Goal: Task Accomplishment & Management: Complete application form

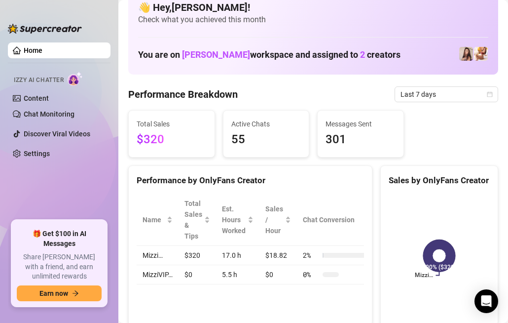
scroll to position [17, 0]
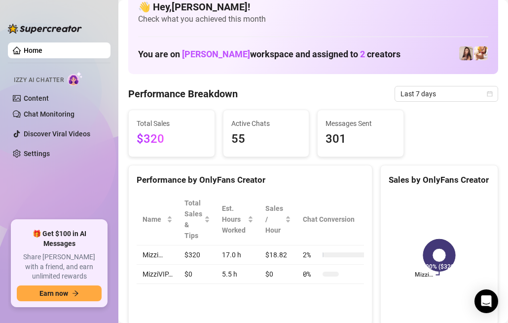
click at [466, 50] on img at bounding box center [466, 53] width 14 height 14
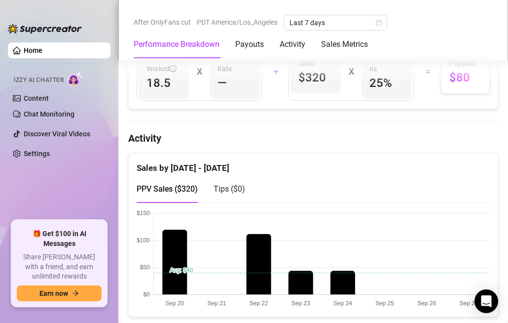
scroll to position [441, 0]
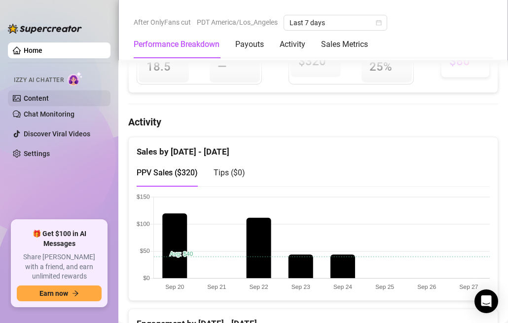
click at [49, 100] on link "Content" at bounding box center [36, 98] width 25 height 8
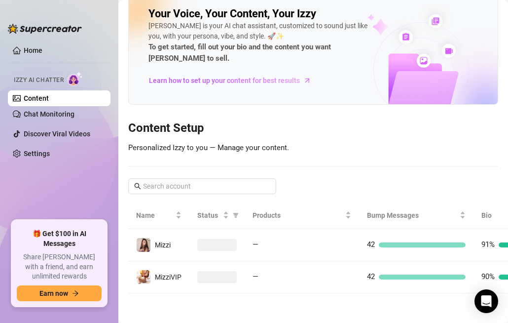
scroll to position [4, 0]
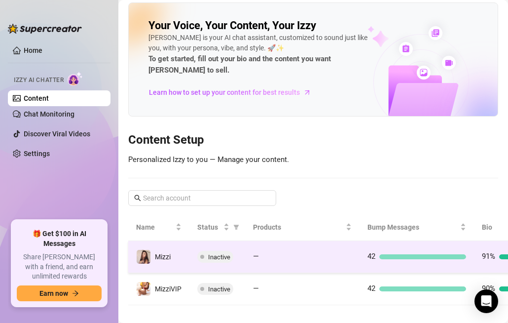
click at [159, 253] on span "Mizzi" at bounding box center [163, 257] width 16 height 8
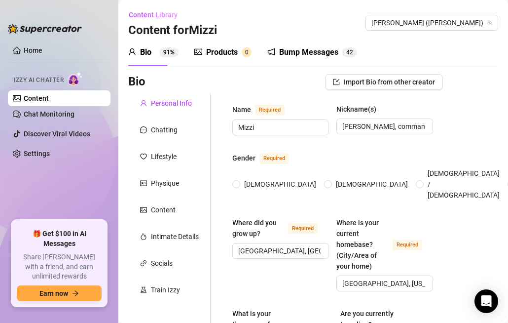
type input "Mizzi"
type input "[PERSON_NAME], commander [PERSON_NAME],"
type input "[GEOGRAPHIC_DATA], [GEOGRAPHIC_DATA]"
type input "[GEOGRAPHIC_DATA], [US_STATE]"
type input "Not Sure"
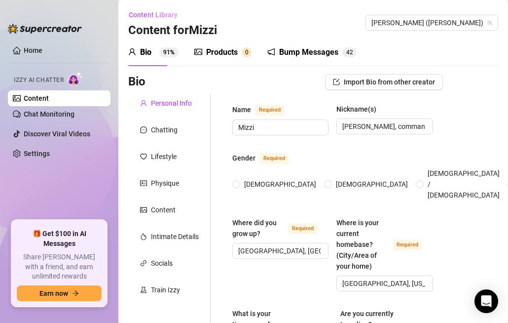
type input "single but I like someone"
type input "yes"
type input "no"
type input "yes"
type input "im a cosplayer, content creator"
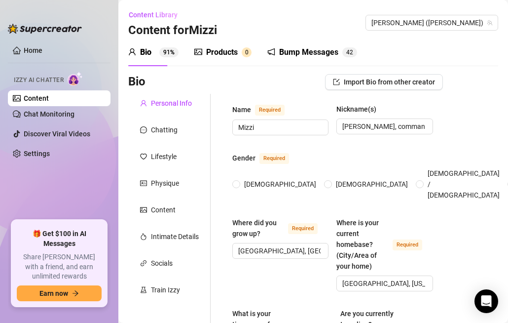
type input "3d modeler"
type input "I got my associated degree in 3D modeling and visual effects"
type input "I used to be [DEMOGRAPHIC_DATA] but I don't really follow religion anymore."
type textarea "I really wanna be able to create things that make me happy. A safe space, cospl…"
type textarea "I'm the eldest daughter! I have been playing video games with my siblings since…"
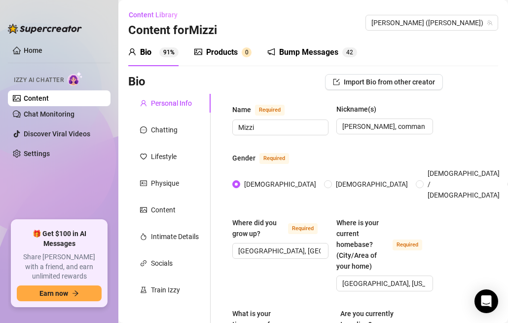
radio input "true"
type input "[DATE]"
click at [35, 51] on link "Home" at bounding box center [33, 50] width 19 height 8
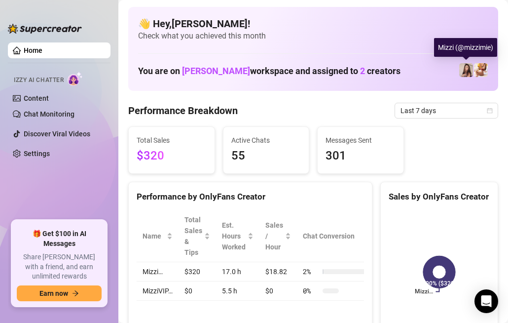
click at [464, 74] on img at bounding box center [466, 70] width 14 height 14
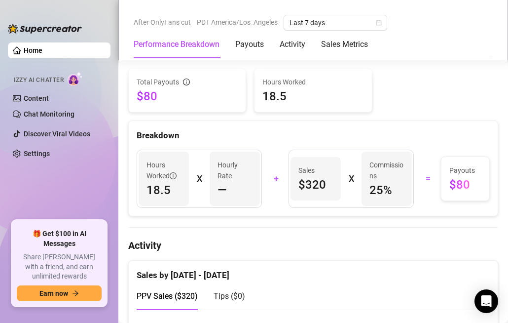
scroll to position [329, 0]
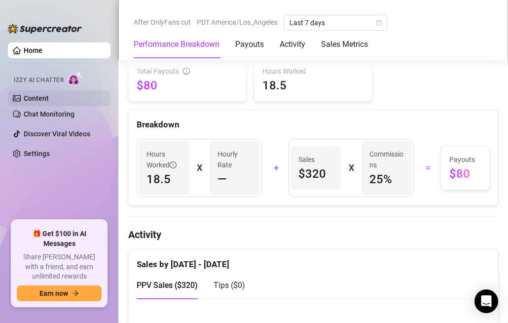
click at [46, 99] on link "Content" at bounding box center [36, 98] width 25 height 8
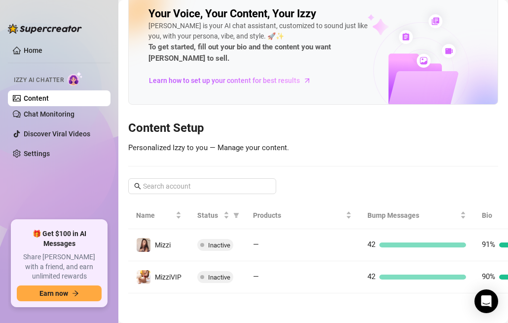
scroll to position [4, 0]
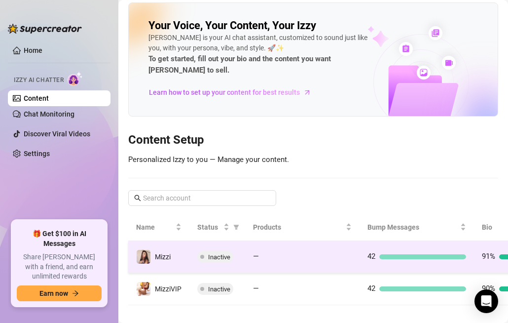
click at [161, 253] on span "Mizzi" at bounding box center [163, 257] width 16 height 8
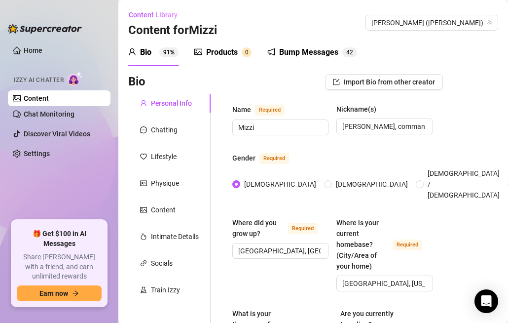
click at [144, 53] on div "Bio" at bounding box center [145, 52] width 11 height 12
click at [37, 52] on link "Home" at bounding box center [33, 50] width 19 height 8
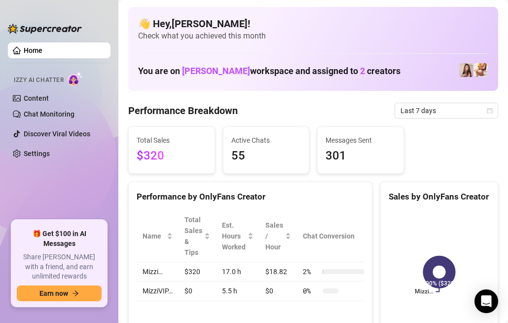
click at [213, 68] on span "[PERSON_NAME]" at bounding box center [216, 71] width 68 height 10
click at [213, 69] on span "[PERSON_NAME]" at bounding box center [216, 71] width 68 height 10
click at [291, 74] on h1 "You are on [PERSON_NAME] workspace and assigned to 2 creators" at bounding box center [269, 71] width 262 height 11
click at [437, 284] on icon at bounding box center [439, 272] width 33 height 33
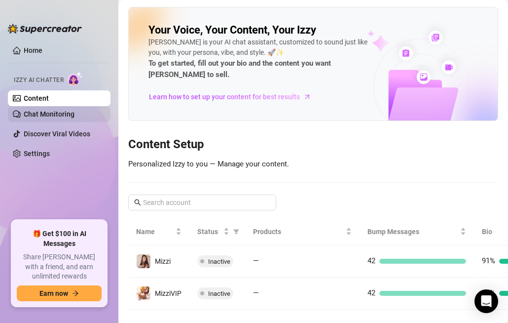
click at [66, 117] on link "Chat Monitoring" at bounding box center [49, 114] width 51 height 8
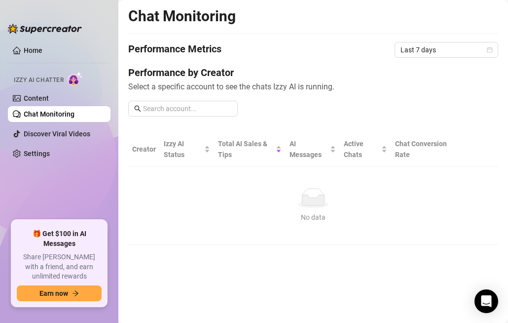
click at [322, 41] on div "Chat Monitoring Performance Metrics Last 7 days Performance by Creator Select a…" at bounding box center [313, 126] width 370 height 238
click at [33, 46] on link "Home" at bounding box center [33, 50] width 19 height 8
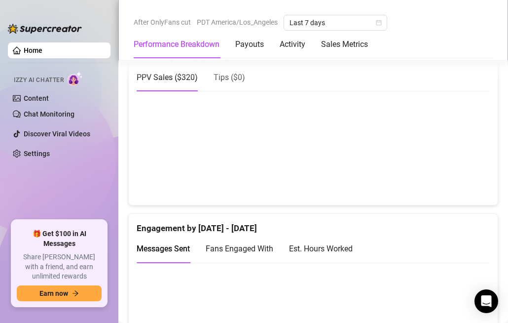
scroll to position [537, 0]
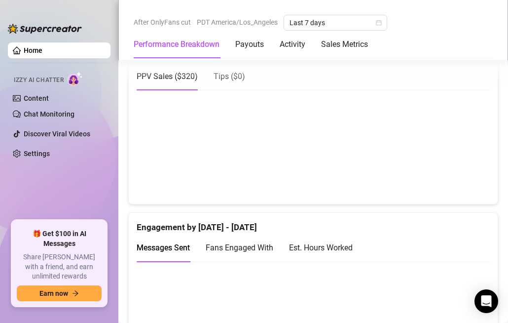
click at [95, 33] on div "Home Izzy AI Chatter Content Chat Monitoring Discover Viral Videos Settings 🎁 G…" at bounding box center [59, 161] width 103 height 305
click at [428, 26] on div "After OnlyFans cut PDT America/Los_Angeles Last 7 days" at bounding box center [313, 23] width 359 height 16
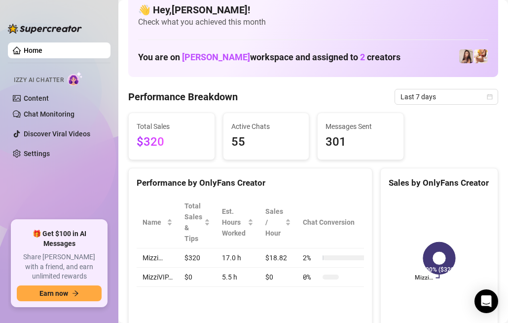
scroll to position [0, 0]
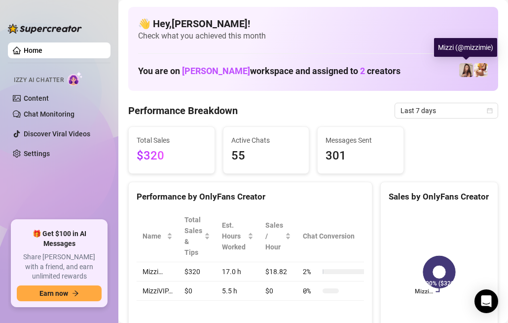
click at [464, 67] on img at bounding box center [466, 70] width 14 height 14
click at [487, 72] on img at bounding box center [481, 70] width 14 height 14
click at [455, 68] on div "You are on [PERSON_NAME] workspace and assigned to 2 creators" at bounding box center [313, 70] width 350 height 21
click at [467, 71] on img at bounding box center [466, 70] width 14 height 14
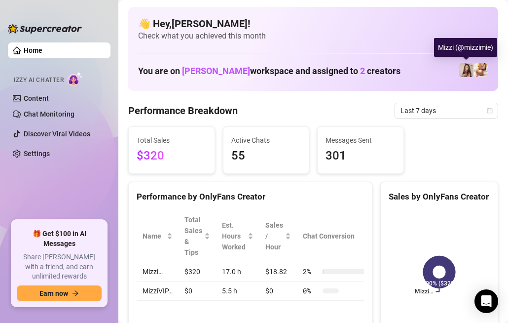
click at [467, 71] on img at bounding box center [466, 70] width 14 height 14
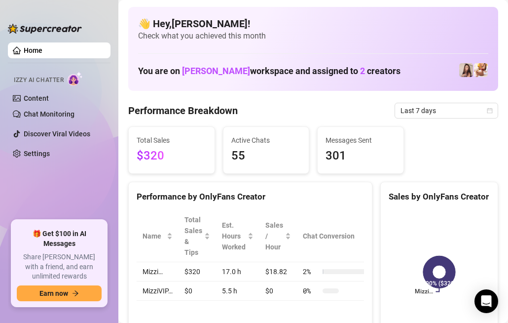
click at [456, 151] on div "Total Sales $320 Active Chats 55 Messages Sent 301" at bounding box center [313, 149] width 378 height 47
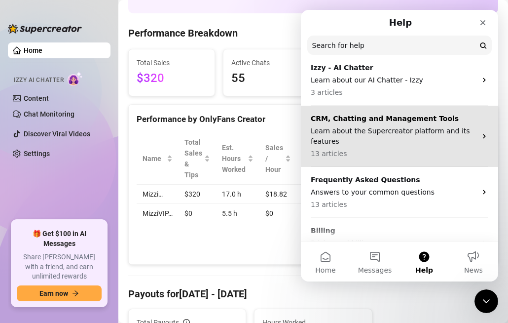
scroll to position [84, 0]
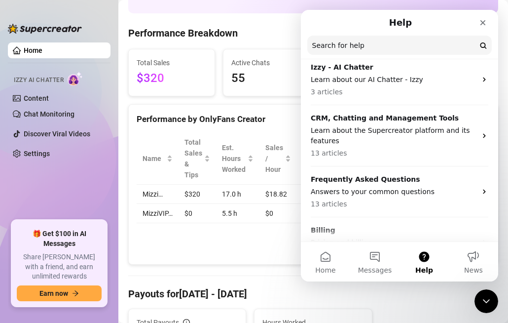
click at [285, 252] on div "Performance by OnlyFans Creator Name Total Sales & Tips Est. Hours Worked Sales…" at bounding box center [250, 184] width 244 height 161
click at [480, 22] on icon "Close" at bounding box center [483, 23] width 8 height 8
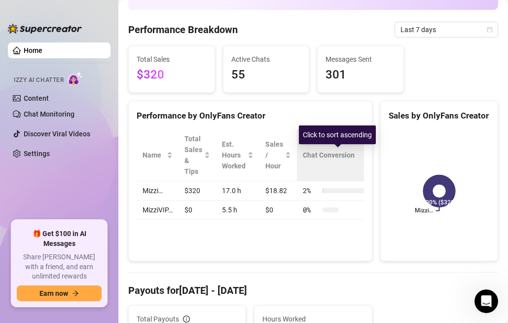
scroll to position [80, 0]
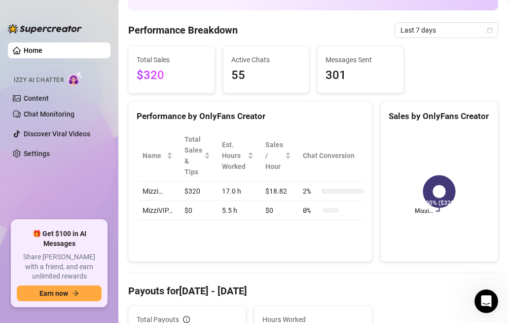
click at [154, 192] on td "Mizzi…" at bounding box center [158, 191] width 42 height 19
click at [180, 195] on td "$320" at bounding box center [197, 191] width 37 height 19
click at [193, 194] on td "$320" at bounding box center [197, 191] width 37 height 19
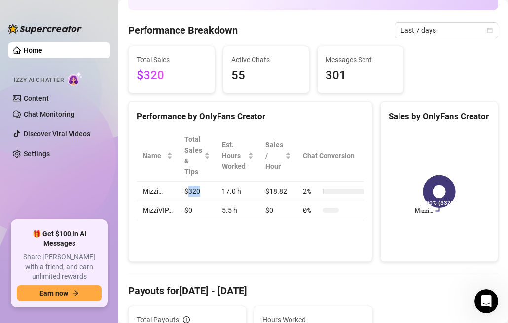
click at [193, 194] on td "$320" at bounding box center [197, 191] width 37 height 19
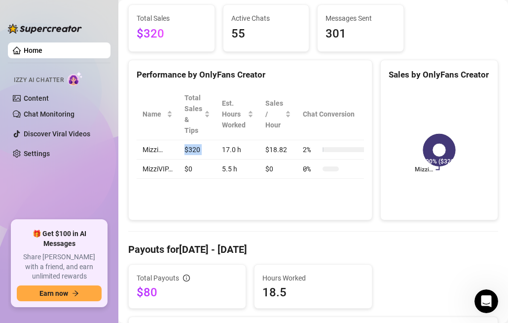
scroll to position [0, 0]
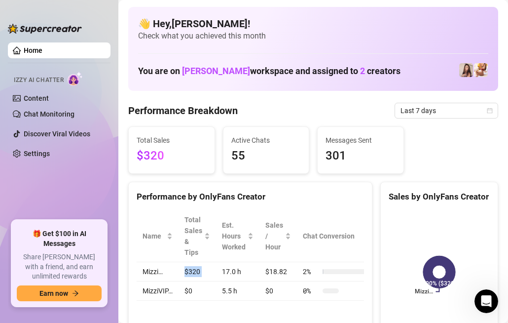
click at [42, 47] on link "Home" at bounding box center [33, 50] width 19 height 8
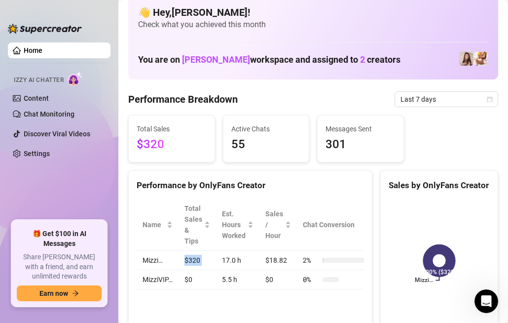
scroll to position [12, 0]
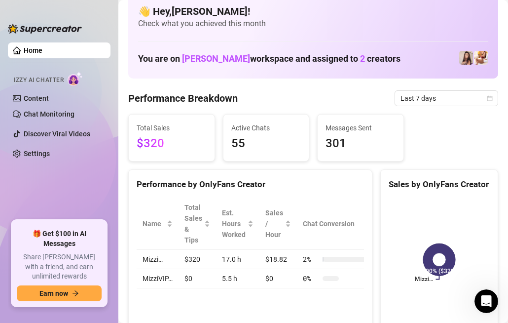
click at [470, 66] on div "You are on [PERSON_NAME] workspace and assigned to 2 creators" at bounding box center [313, 57] width 350 height 21
click at [467, 62] on img at bounding box center [466, 58] width 14 height 14
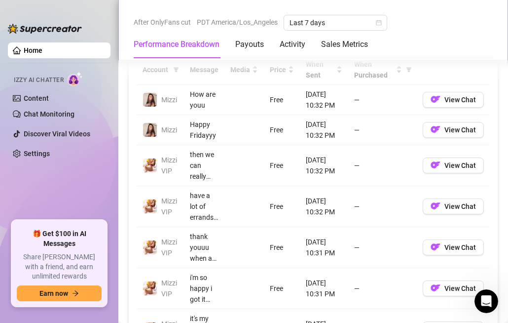
scroll to position [951, 0]
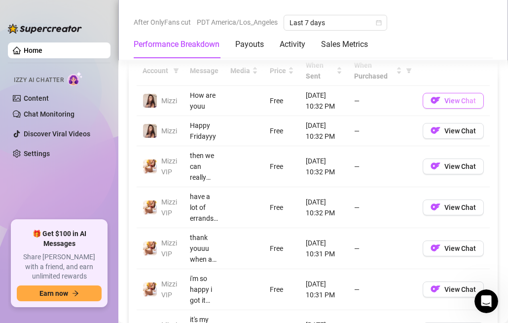
click at [458, 102] on span "View Chat" at bounding box center [460, 101] width 32 height 8
click at [436, 103] on img "button" at bounding box center [436, 100] width 10 height 10
click at [441, 99] on button "View Chat" at bounding box center [453, 101] width 61 height 16
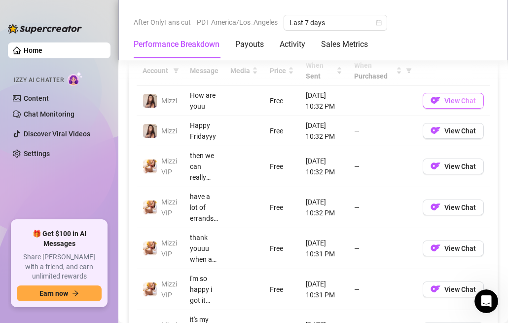
click at [441, 99] on button "View Chat" at bounding box center [453, 101] width 61 height 16
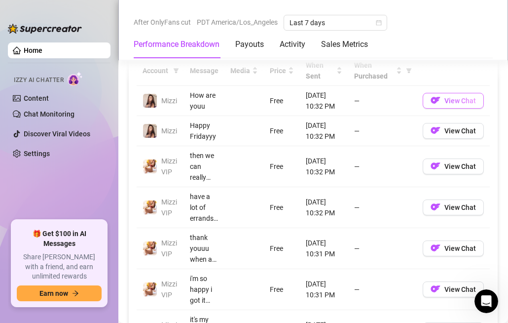
click at [441, 99] on button "View Chat" at bounding box center [453, 101] width 61 height 16
click at [448, 101] on span "View Chat" at bounding box center [460, 101] width 32 height 8
click at [442, 104] on button "View Chat" at bounding box center [453, 101] width 61 height 16
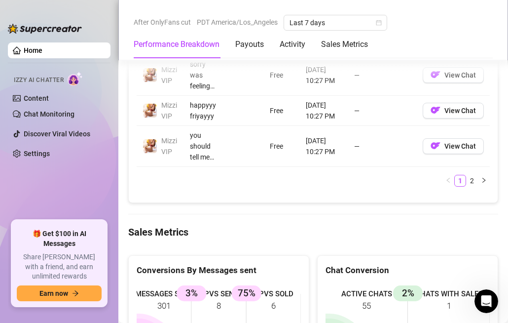
scroll to position [1246, 0]
click at [433, 111] on img "button" at bounding box center [436, 111] width 10 height 10
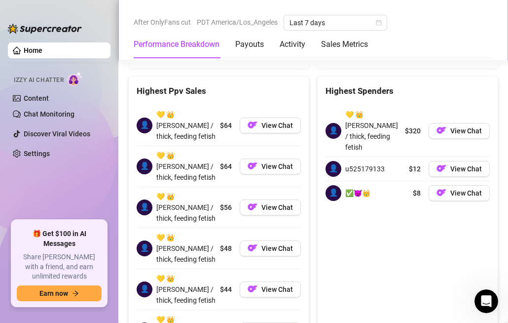
scroll to position [1801, 0]
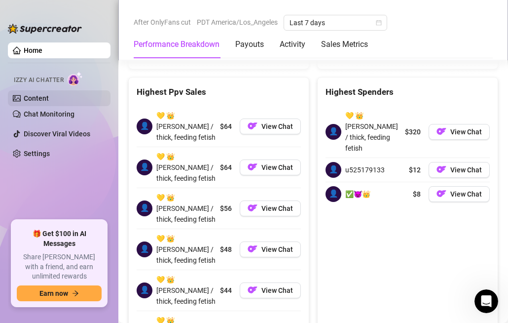
click at [49, 96] on link "Content" at bounding box center [36, 98] width 25 height 8
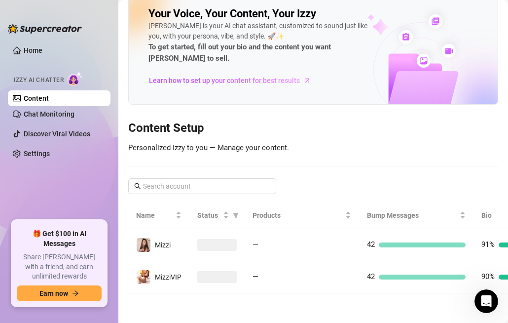
scroll to position [4, 0]
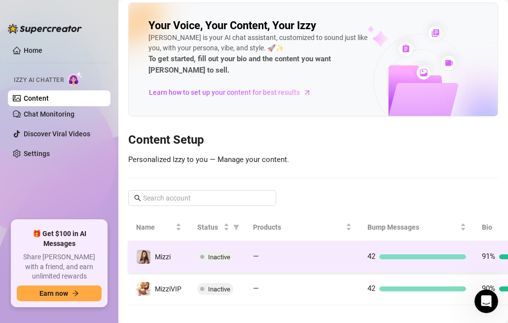
click at [173, 243] on td "Mizzi" at bounding box center [158, 257] width 61 height 32
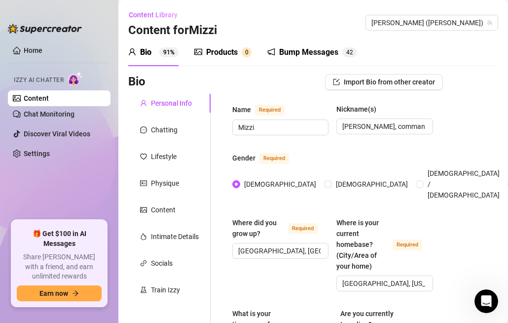
radio input "true"
type input "[DATE]"
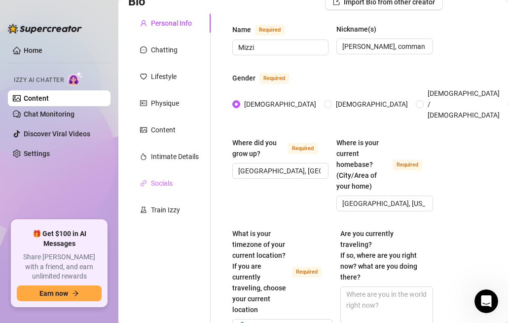
click at [180, 186] on div "Socials" at bounding box center [169, 183] width 82 height 19
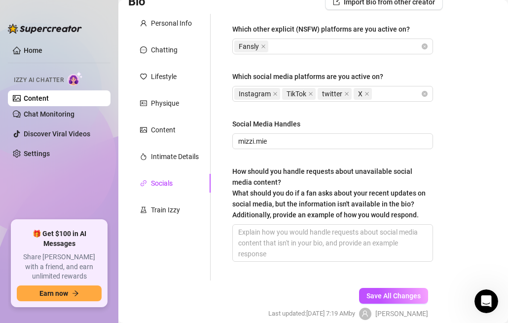
click at [49, 98] on link "Content" at bounding box center [36, 98] width 25 height 8
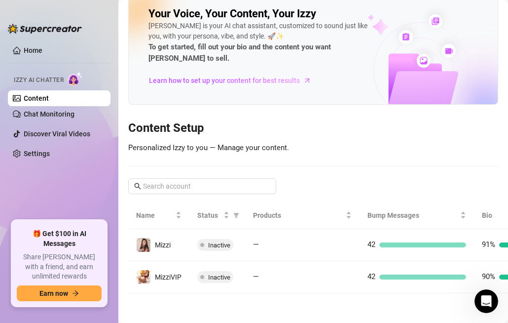
scroll to position [4, 0]
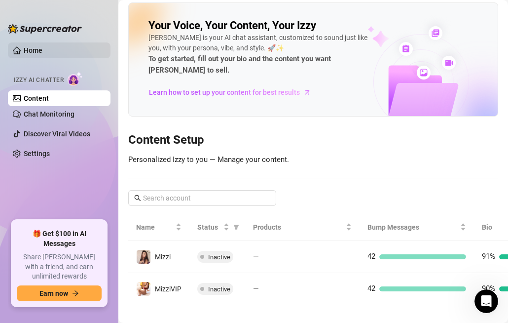
click at [25, 50] on link "Home" at bounding box center [33, 50] width 19 height 8
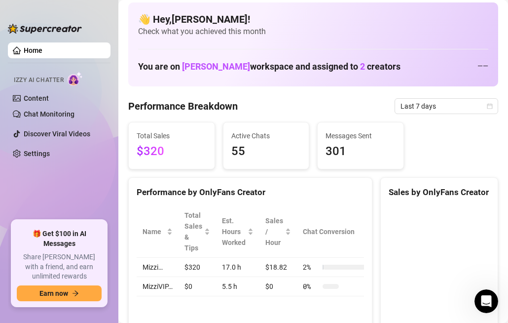
click at [25, 50] on link "Home" at bounding box center [33, 50] width 19 height 8
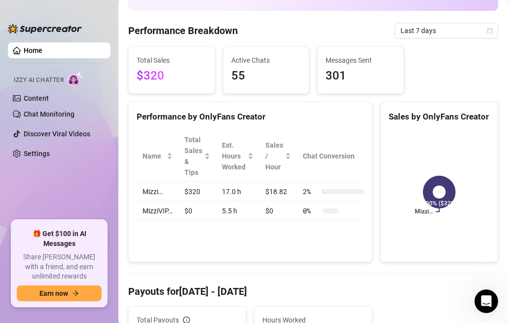
click at [25, 50] on link "Home" at bounding box center [33, 50] width 19 height 8
